Goal: Check status: Check status

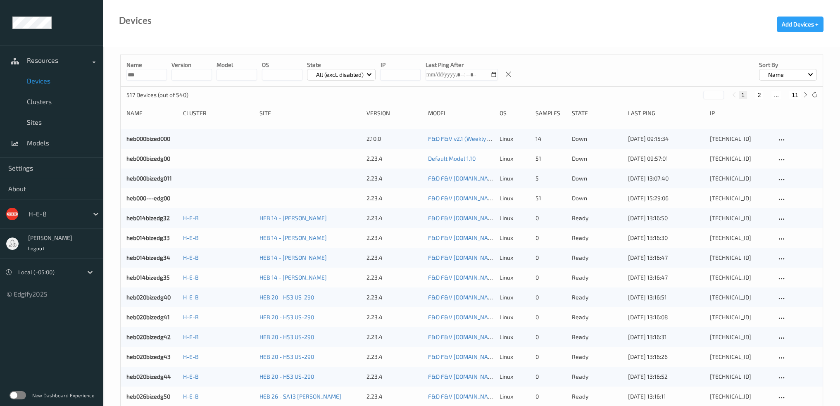
click at [351, 75] on p "All (excl. disabled)" at bounding box center [339, 75] width 53 height 8
click at [335, 143] on p "Disconnected" at bounding box center [336, 137] width 57 height 14
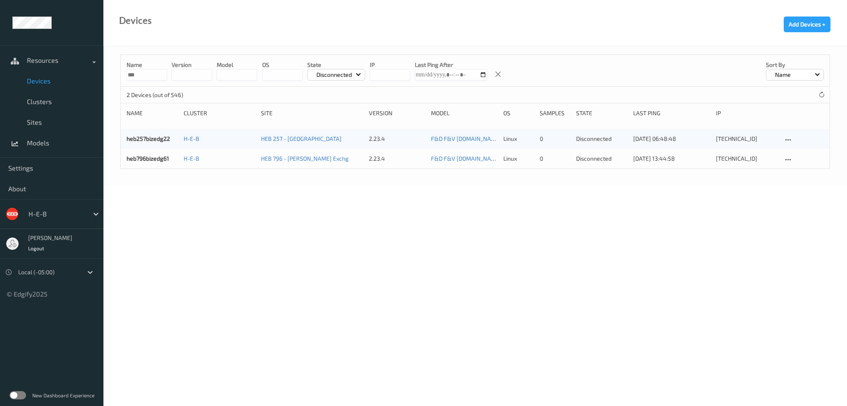
click at [149, 69] on input "***" at bounding box center [147, 75] width 41 height 12
type input "*"
click at [318, 76] on p "Disconnected" at bounding box center [333, 75] width 41 height 8
click at [328, 149] on p "Down" at bounding box center [336, 152] width 57 height 14
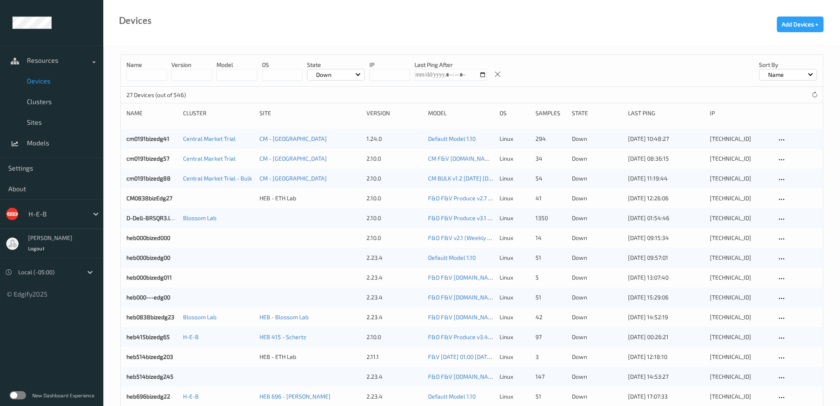
click at [147, 81] on div "Name version model OS State Down IP Last Ping After Sort by Name" at bounding box center [472, 71] width 702 height 32
click at [149, 81] on div "Name version model OS State Down IP Last Ping After Sort by Name" at bounding box center [472, 71] width 702 height 32
click at [151, 76] on input at bounding box center [147, 75] width 41 height 12
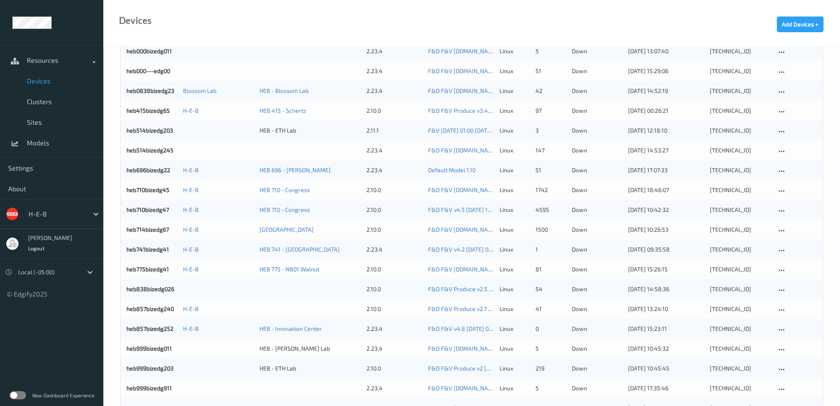
scroll to position [52, 0]
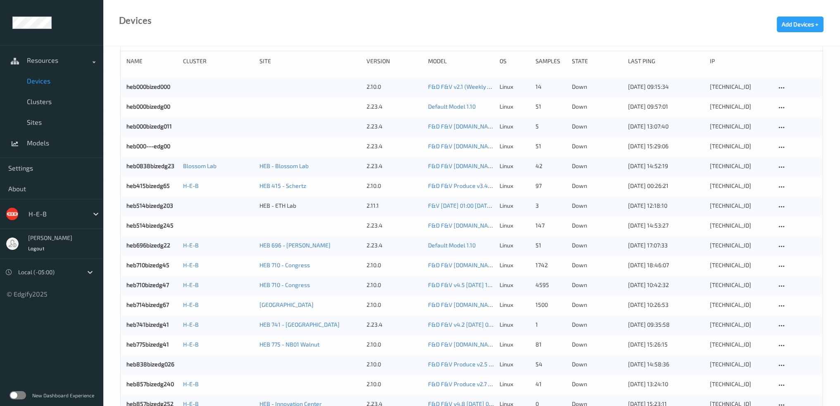
type input "***"
